Goal: Information Seeking & Learning: Learn about a topic

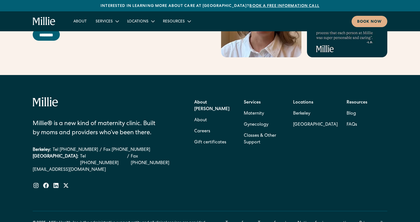
scroll to position [2251, 0]
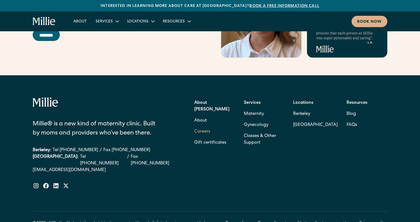
click at [205, 126] on link "Careers" at bounding box center [202, 131] width 16 height 11
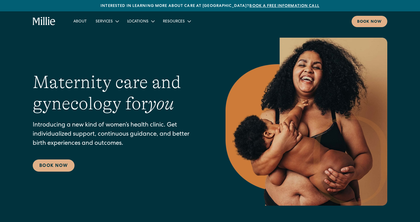
scroll to position [0, 0]
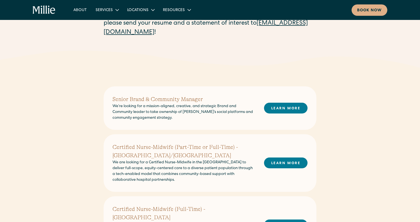
scroll to position [86, 0]
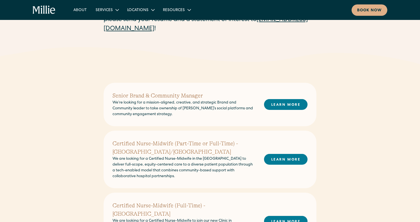
click at [181, 96] on h2 "Senior Brand & Community Manager" at bounding box center [183, 96] width 143 height 8
click at [291, 104] on link "LEARN MORE" at bounding box center [286, 104] width 44 height 11
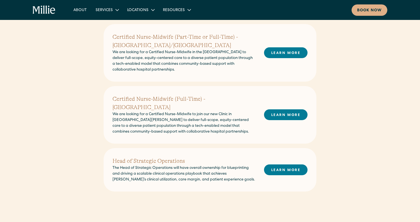
scroll to position [195, 0]
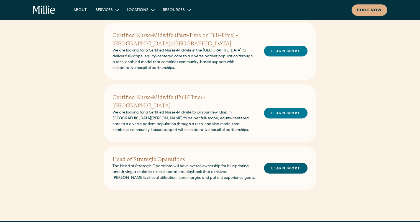
click at [293, 163] on link "LEARN MORE" at bounding box center [286, 168] width 44 height 11
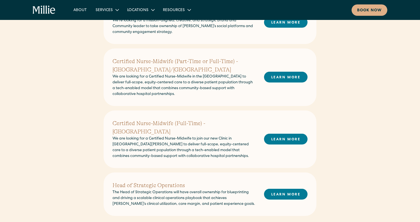
scroll to position [144, 0]
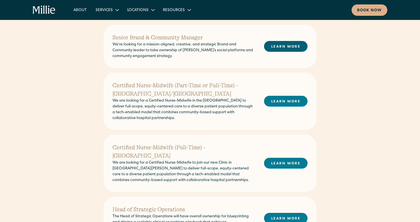
click at [266, 47] on link "LEARN MORE" at bounding box center [286, 46] width 44 height 11
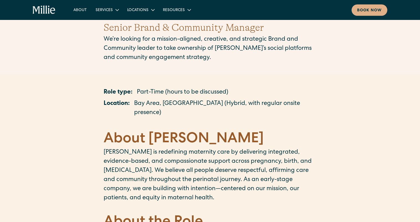
scroll to position [13, 0]
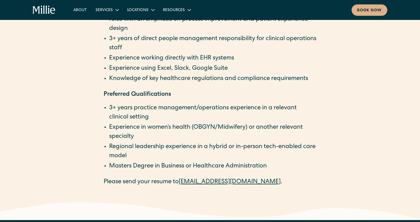
scroll to position [1077, 0]
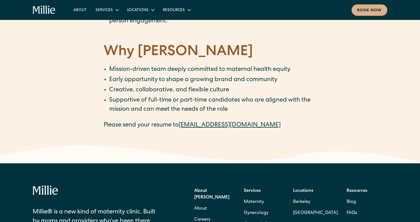
scroll to position [872, 0]
